Goal: Find specific page/section: Find specific page/section

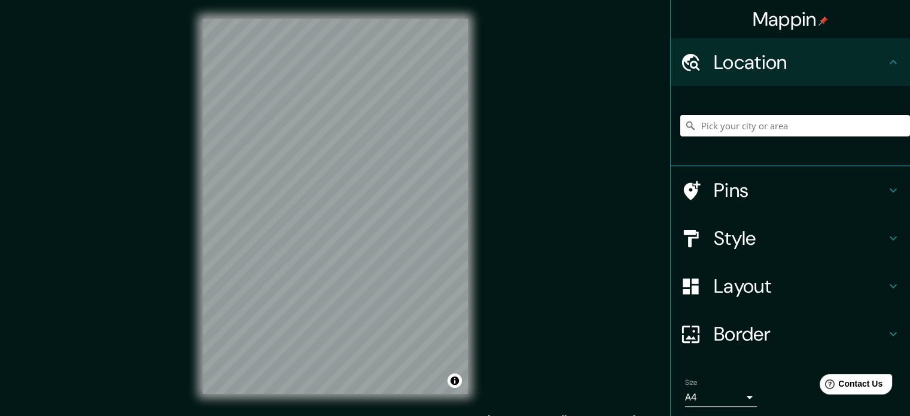
click at [757, 127] on input "Pick your city or area" at bounding box center [795, 126] width 230 height 22
click at [751, 130] on input "[PERSON_NAME], [GEOGRAPHIC_DATA][PERSON_NAME], [GEOGRAPHIC_DATA]" at bounding box center [795, 126] width 230 height 22
click at [703, 124] on input "[PERSON_NAME], [GEOGRAPHIC_DATA][PERSON_NAME], [GEOGRAPHIC_DATA]" at bounding box center [795, 126] width 230 height 22
click at [695, 123] on input "[PERSON_NAME], [GEOGRAPHIC_DATA][PERSON_NAME], [GEOGRAPHIC_DATA]" at bounding box center [795, 126] width 230 height 22
click at [689, 123] on input "[PERSON_NAME], [GEOGRAPHIC_DATA][PERSON_NAME], [GEOGRAPHIC_DATA]" at bounding box center [795, 126] width 230 height 22
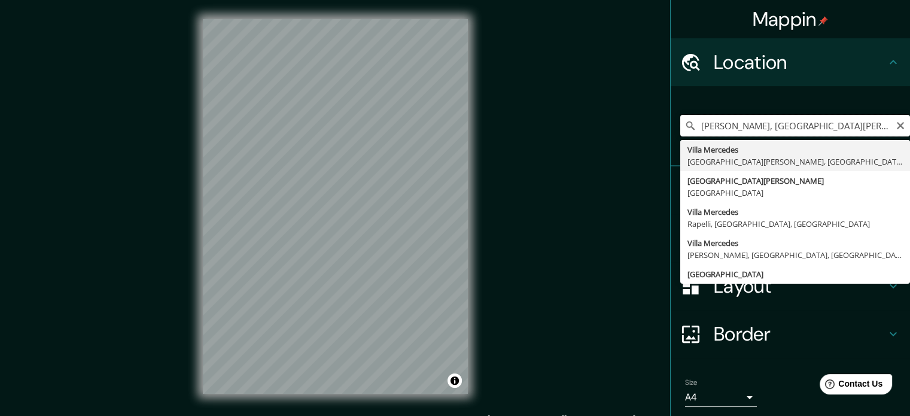
click at [793, 129] on input "[PERSON_NAME], [GEOGRAPHIC_DATA][PERSON_NAME], [GEOGRAPHIC_DATA]" at bounding box center [795, 126] width 230 height 22
click at [694, 121] on input "[PERSON_NAME], [GEOGRAPHIC_DATA][PERSON_NAME], [GEOGRAPHIC_DATA]" at bounding box center [795, 126] width 230 height 22
click at [686, 127] on icon at bounding box center [690, 125] width 8 height 8
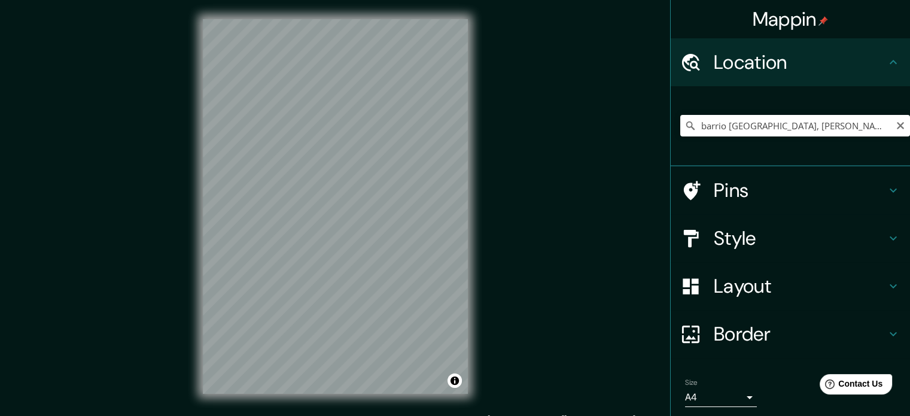
click at [686, 127] on icon at bounding box center [690, 125] width 8 height 8
click at [684, 129] on icon at bounding box center [690, 126] width 12 height 12
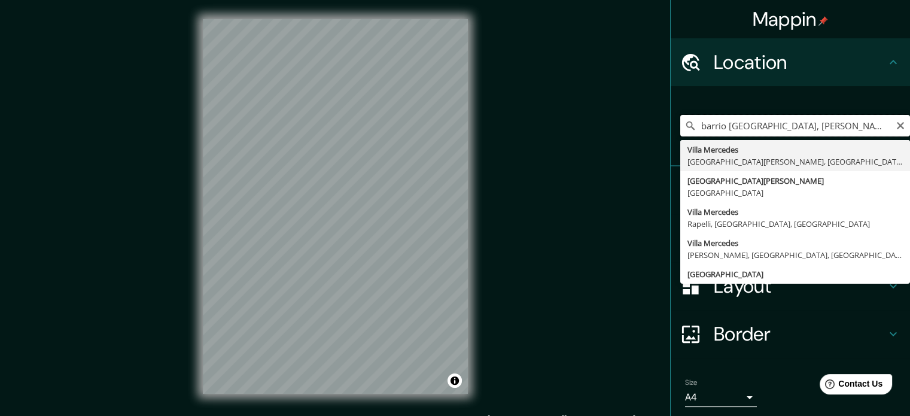
click at [711, 124] on input "barrio [GEOGRAPHIC_DATA], [PERSON_NAME], [GEOGRAPHIC_DATA][PERSON_NAME], [GEOGR…" at bounding box center [795, 126] width 230 height 22
click at [738, 126] on input "barrio [GEOGRAPHIC_DATA], [PERSON_NAME], [GEOGRAPHIC_DATA][PERSON_NAME], [GEOGR…" at bounding box center [795, 126] width 230 height 22
type input "[PERSON_NAME], [GEOGRAPHIC_DATA][PERSON_NAME], [GEOGRAPHIC_DATA]"
